Goal: Task Accomplishment & Management: Use online tool/utility

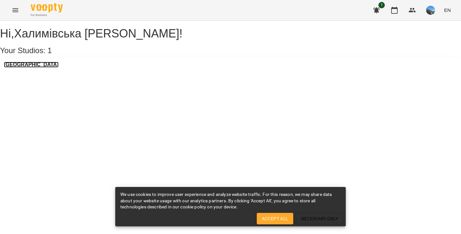
click at [50, 68] on h3 "[GEOGRAPHIC_DATA]" at bounding box center [31, 65] width 55 height 6
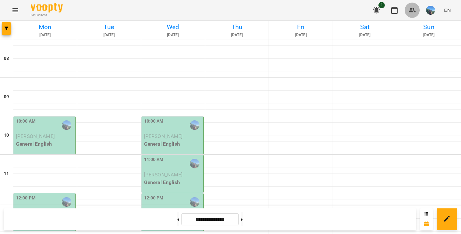
click at [408, 9] on button "button" at bounding box center [412, 10] width 15 height 15
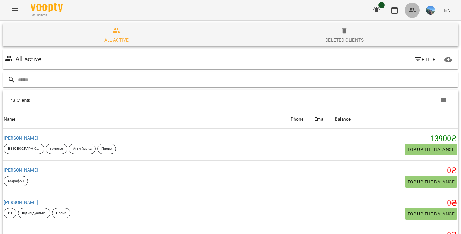
click at [408, 9] on button "button" at bounding box center [412, 10] width 15 height 15
click at [425, 7] on button "button" at bounding box center [431, 10] width 17 height 17
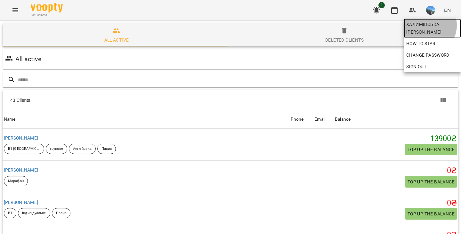
click at [425, 25] on span "Халимівська [PERSON_NAME]" at bounding box center [433, 28] width 52 height 15
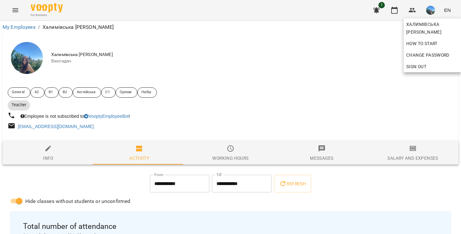
click at [414, 168] on div at bounding box center [230, 117] width 461 height 234
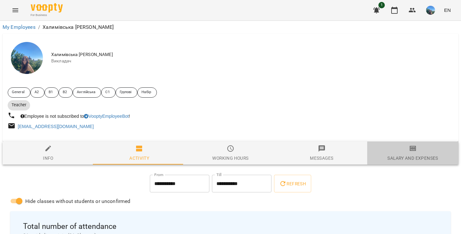
click at [413, 161] on div "Salary and Expenses" at bounding box center [413, 158] width 51 height 8
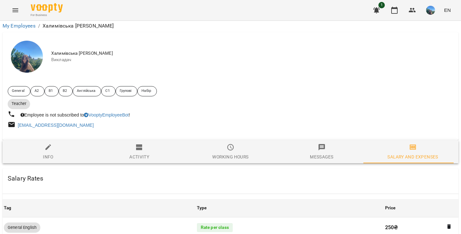
scroll to position [214, 0]
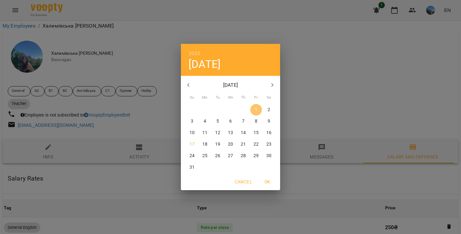
click at [256, 109] on p "1" at bounding box center [256, 110] width 3 height 6
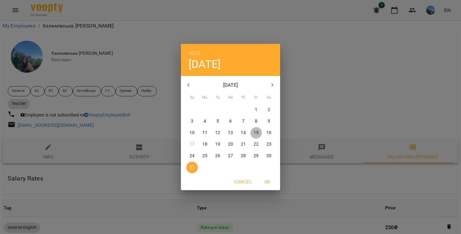
click at [258, 136] on p "15" at bounding box center [256, 133] width 5 height 6
type input "**********"
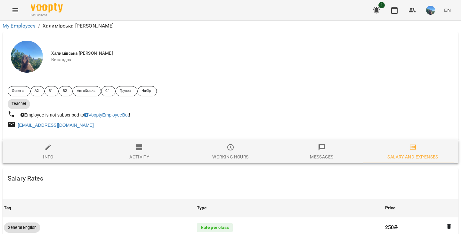
scroll to position [247, 0]
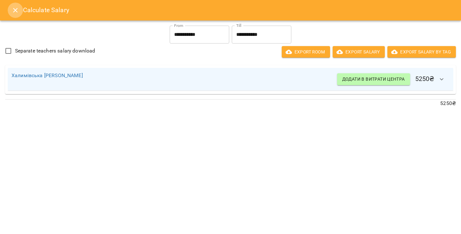
click at [9, 10] on button "Close" at bounding box center [15, 10] width 15 height 15
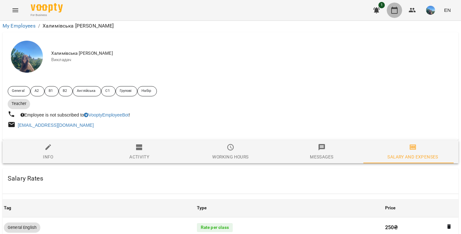
click at [391, 16] on button "button" at bounding box center [394, 10] width 15 height 15
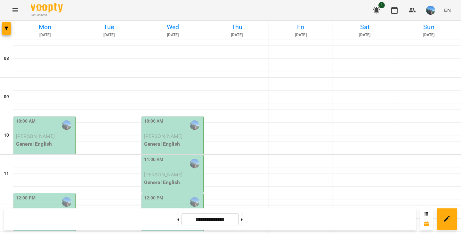
scroll to position [344, 0]
